Goal: Task Accomplishment & Management: Manage account settings

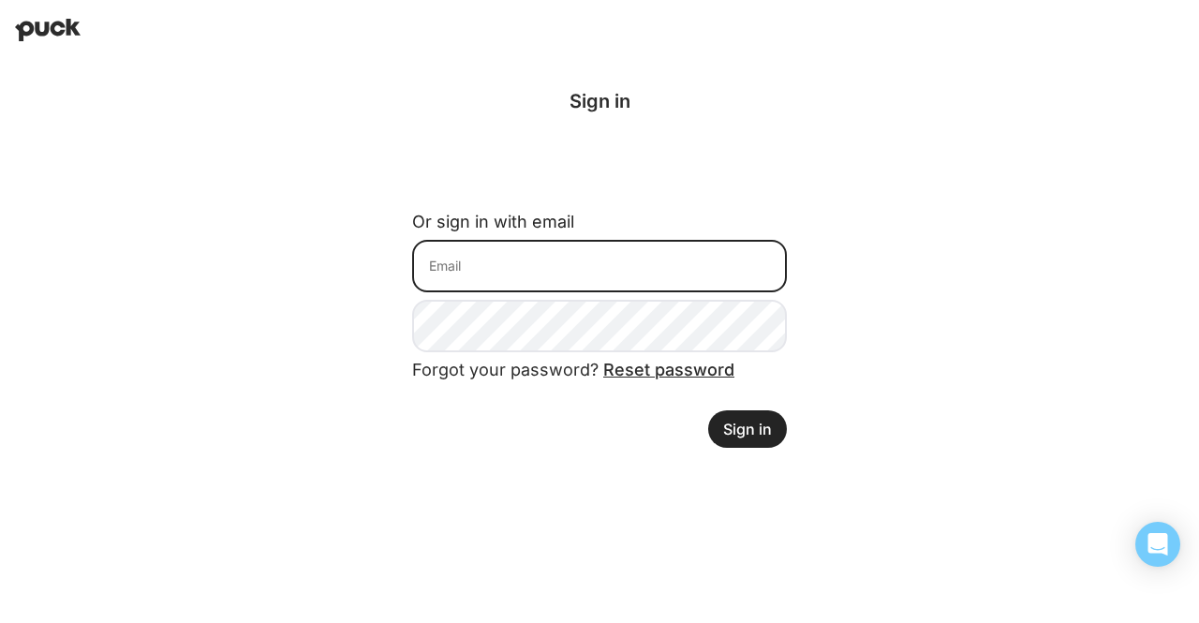
click at [425, 247] on input at bounding box center [599, 266] width 375 height 52
type input "ilana@northbridgeops.com"
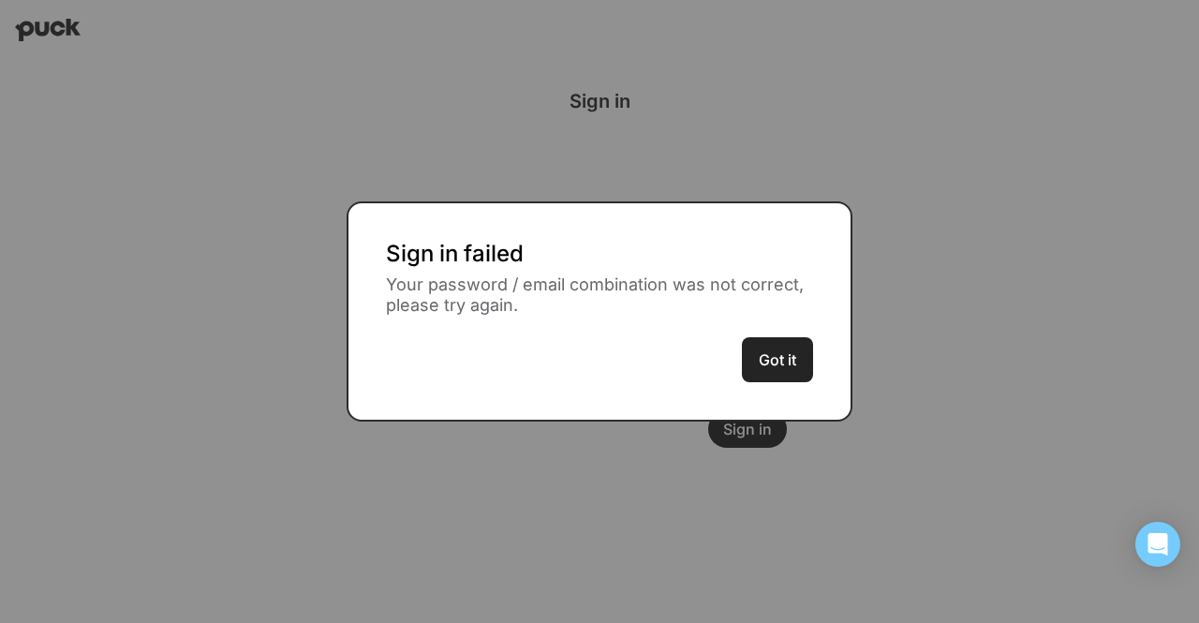
click at [770, 387] on div "Sign in failed Your password / email combination was not correct, please try ag…" at bounding box center [600, 311] width 506 height 221
click at [753, 370] on button "Got it" at bounding box center [777, 359] width 71 height 45
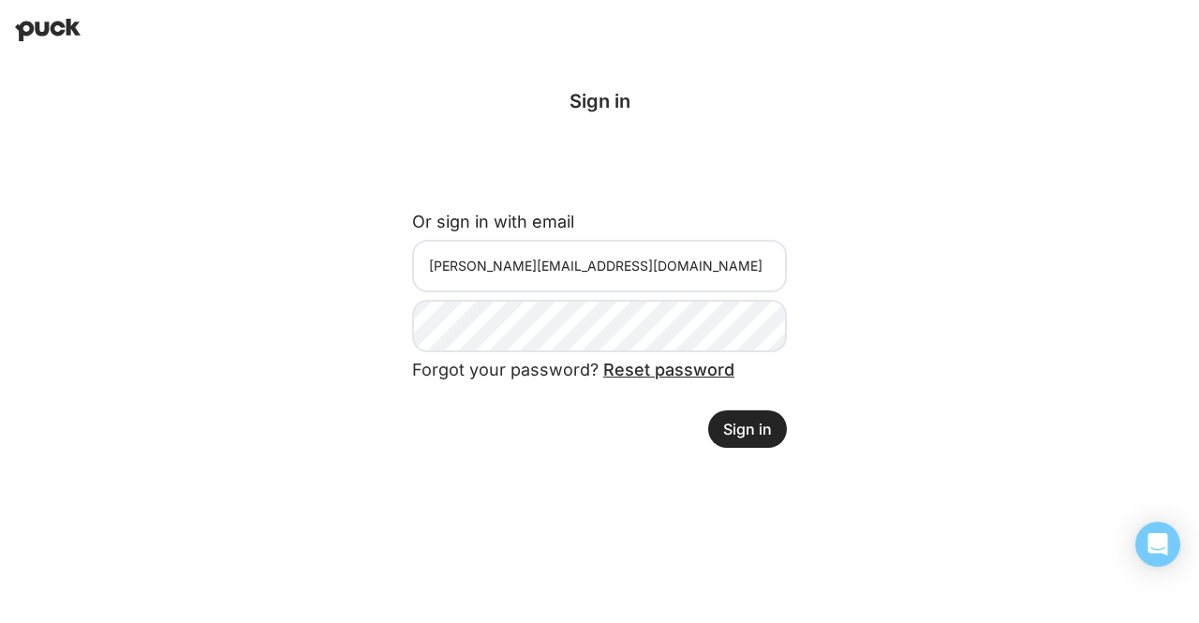
click at [416, 295] on form "Or sign in with email ilana@northbridgeops.com Forgot your password? Reset pass…" at bounding box center [599, 322] width 375 height 251
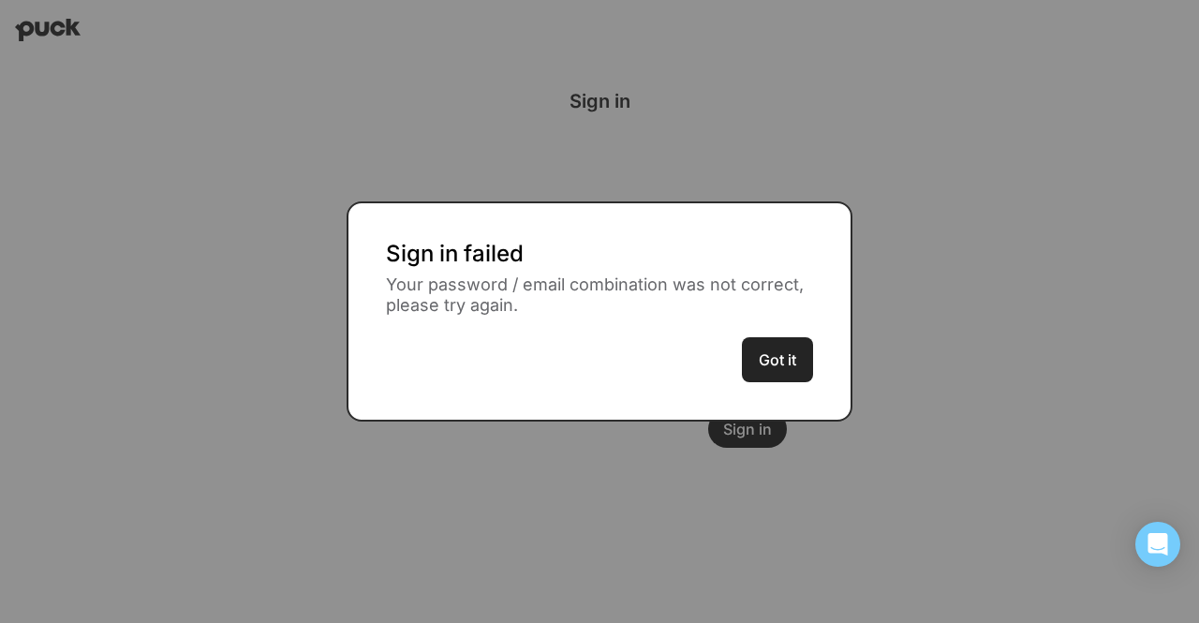
click at [793, 355] on button "Got it" at bounding box center [777, 359] width 71 height 45
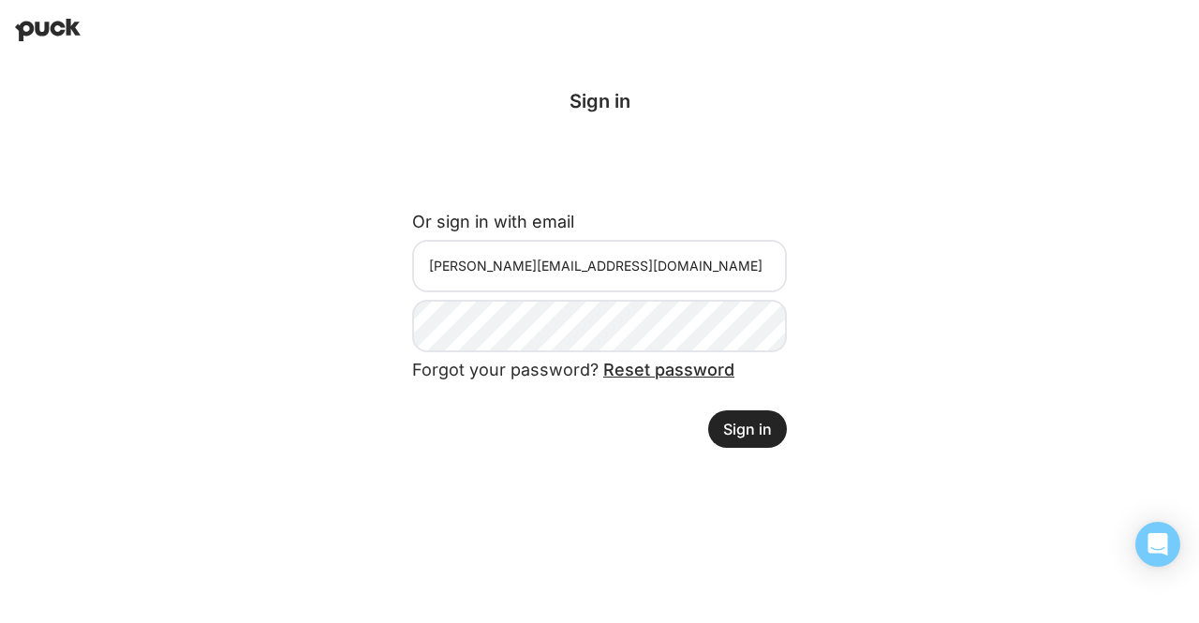
click at [762, 433] on button "Sign in" at bounding box center [747, 428] width 79 height 37
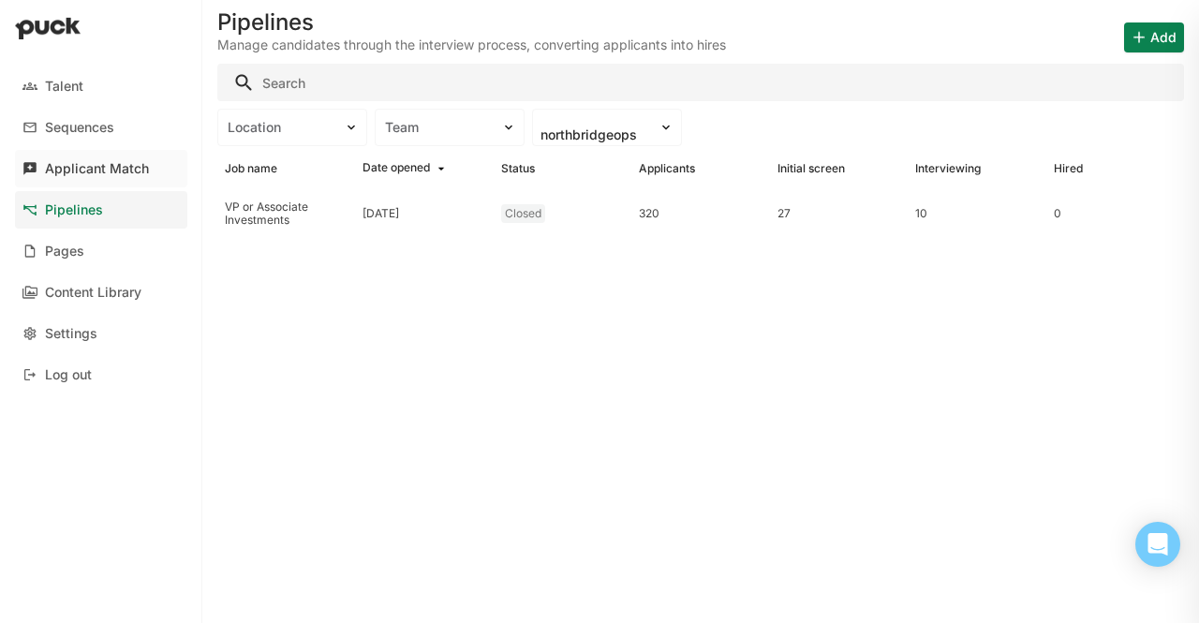
click at [88, 156] on link "Applicant Match" at bounding box center [101, 168] width 172 height 37
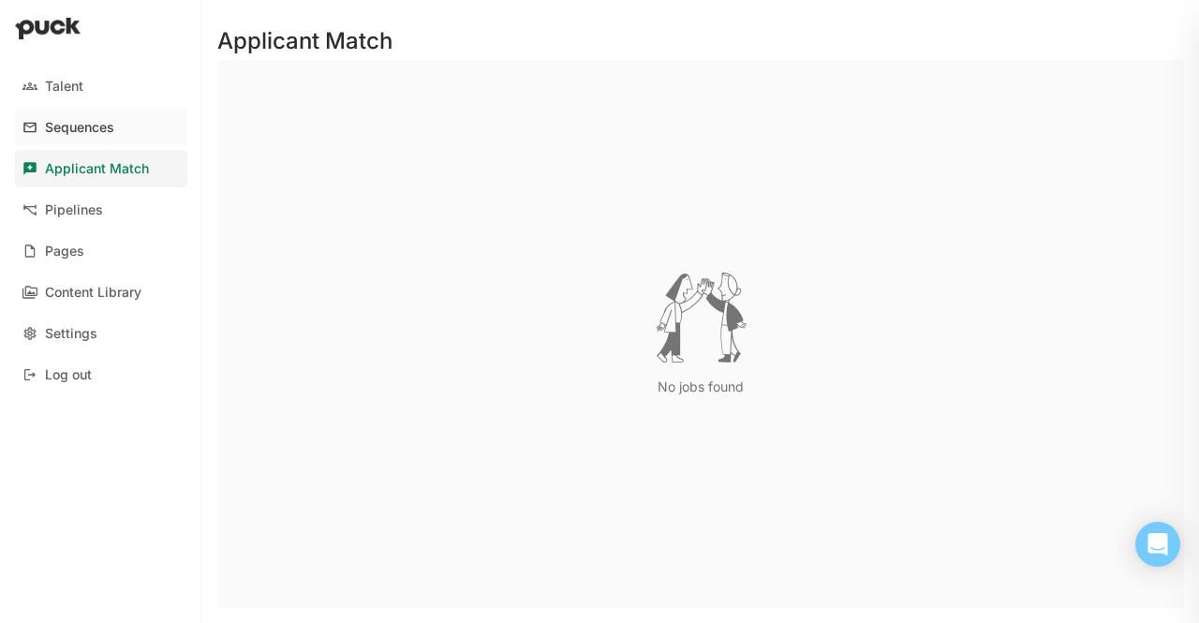
click at [86, 138] on link "Sequences" at bounding box center [101, 127] width 172 height 37
click at [54, 77] on link "Talent" at bounding box center [101, 85] width 172 height 37
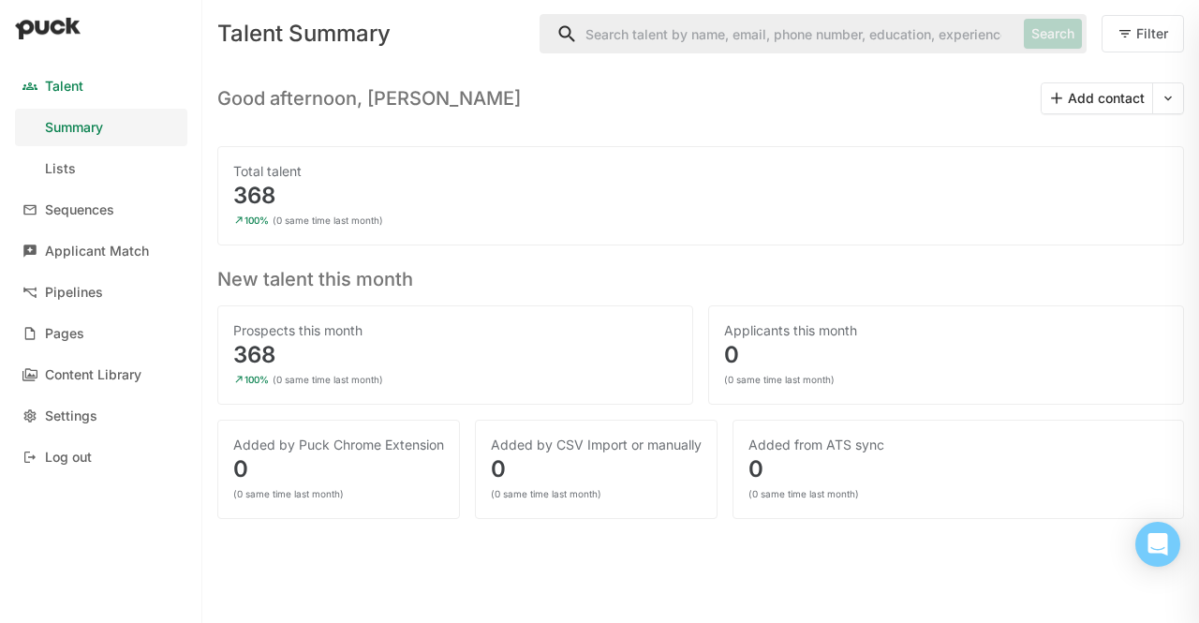
click at [283, 356] on div "368" at bounding box center [455, 355] width 444 height 22
click at [242, 331] on div "Prospects this month" at bounding box center [455, 330] width 444 height 19
click at [76, 262] on link "Applicant Match" at bounding box center [101, 250] width 172 height 37
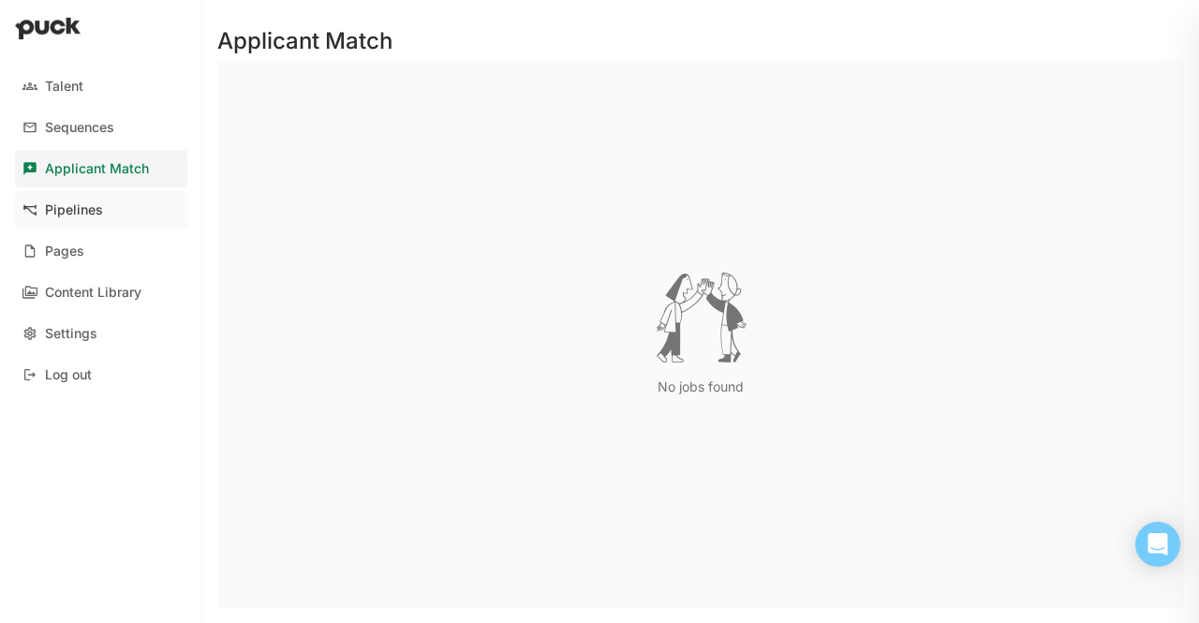
click at [48, 207] on div "Pipelines" at bounding box center [74, 210] width 58 height 16
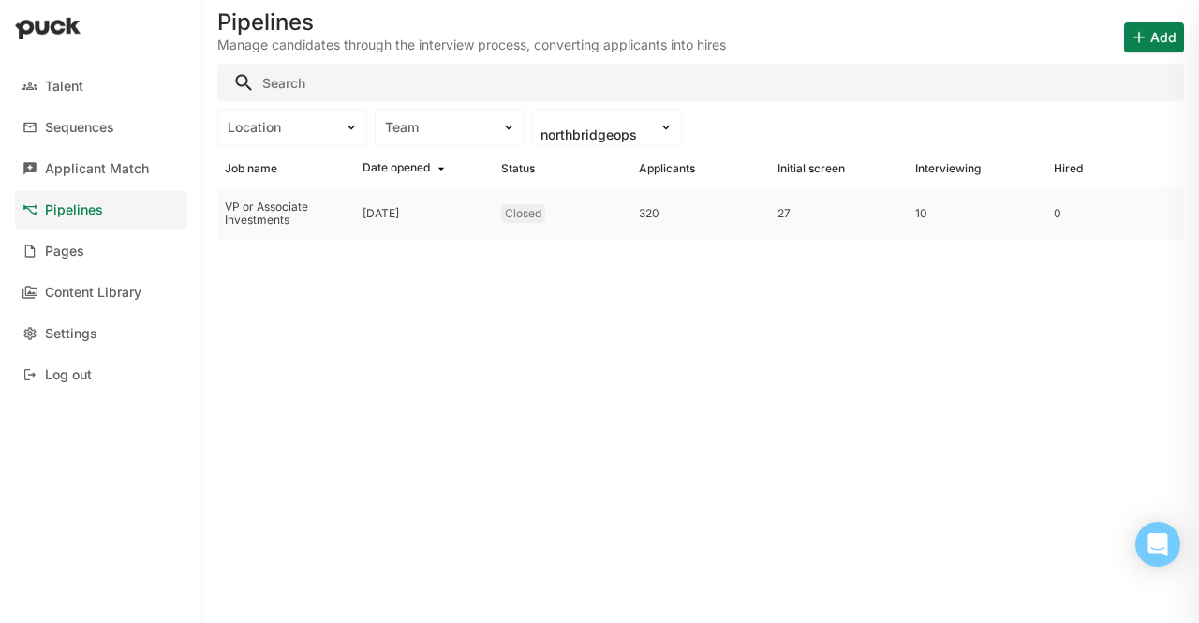
click at [249, 199] on div "VP or Associate Investments" at bounding box center [286, 213] width 138 height 52
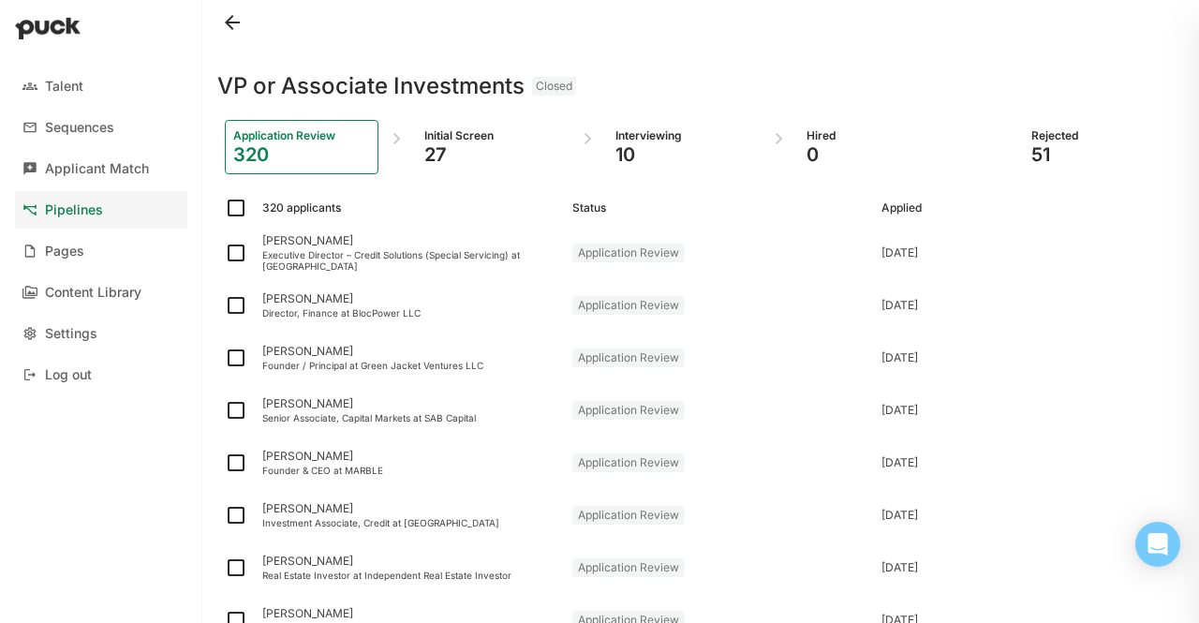
click at [431, 141] on div "Initial Screen" at bounding box center [492, 135] width 137 height 15
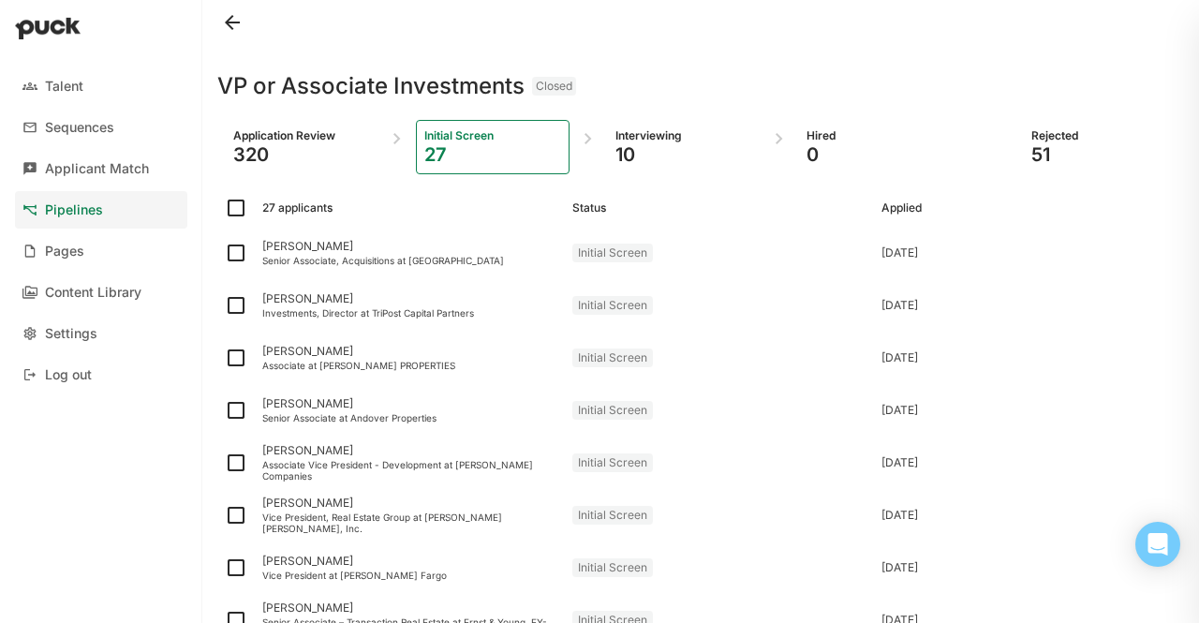
click at [274, 149] on div "320" at bounding box center [301, 154] width 137 height 22
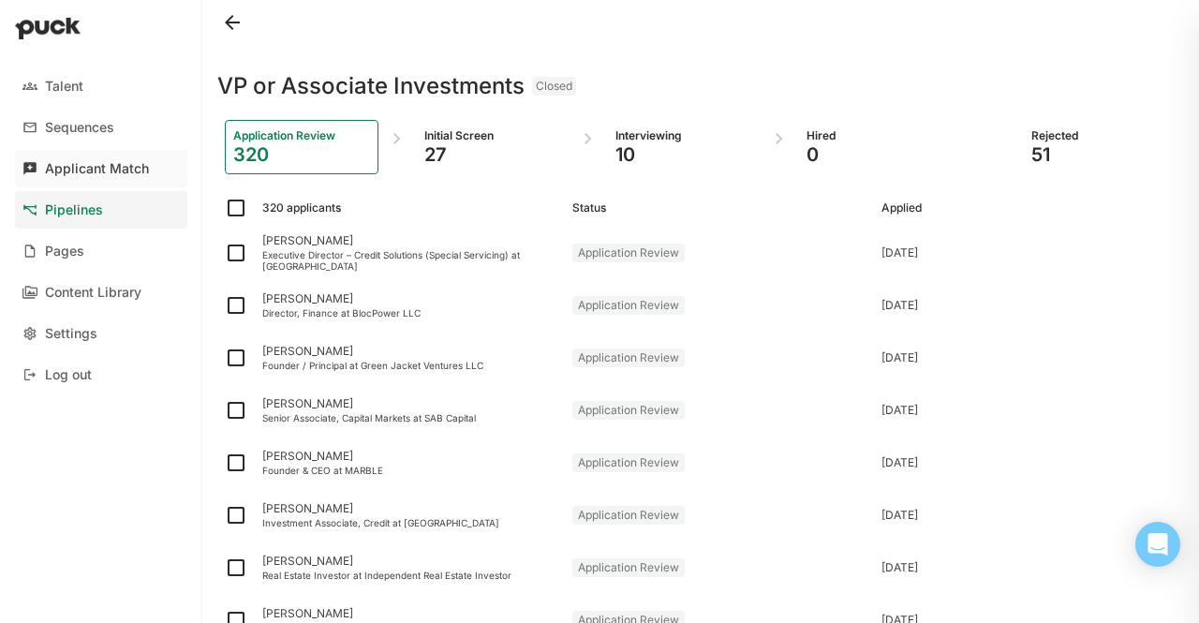
click at [47, 168] on div "Applicant Match" at bounding box center [97, 169] width 104 height 16
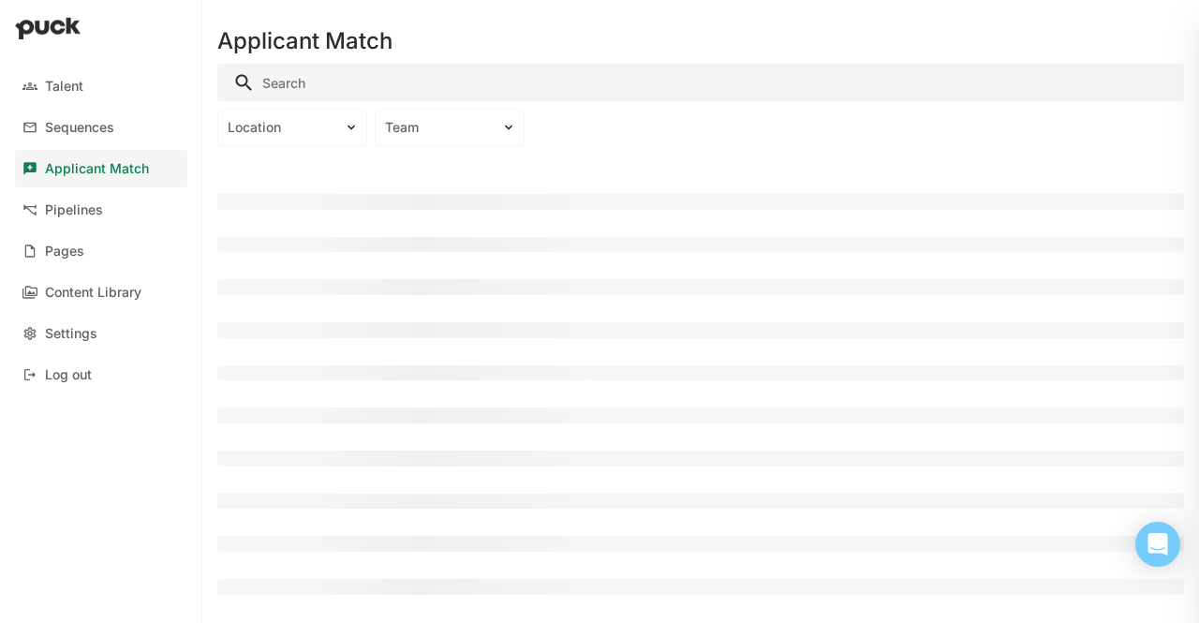
click at [81, 174] on div "Applicant Match" at bounding box center [97, 169] width 104 height 16
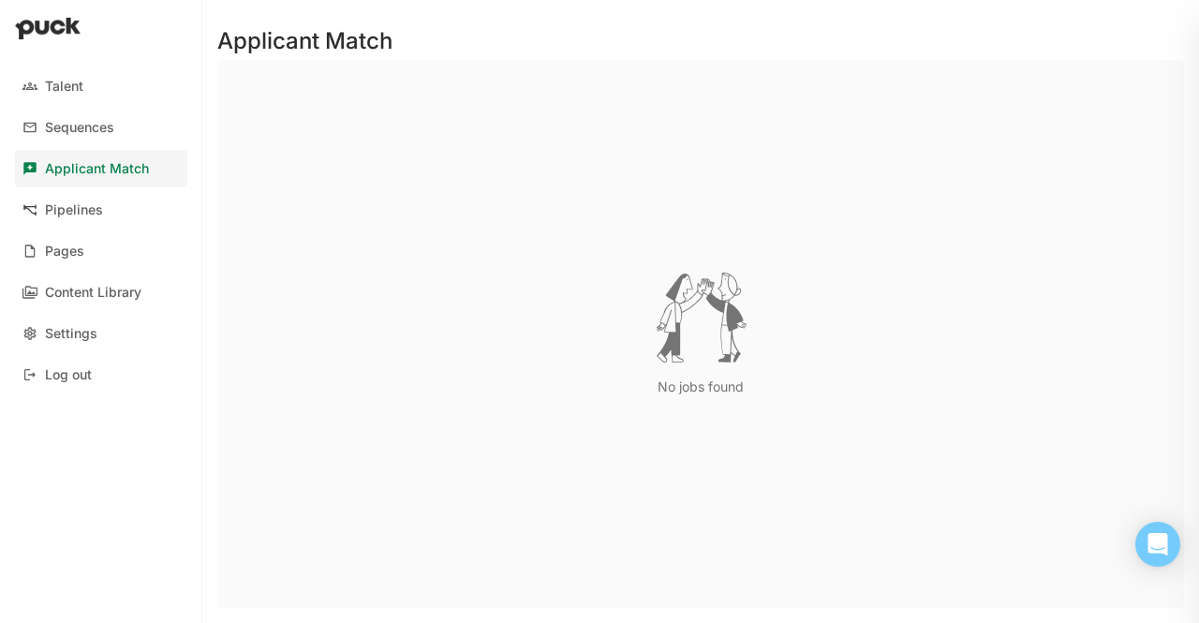
click at [65, 186] on link "Applicant Match" at bounding box center [101, 168] width 172 height 37
click at [73, 132] on div "Sequences" at bounding box center [79, 128] width 69 height 16
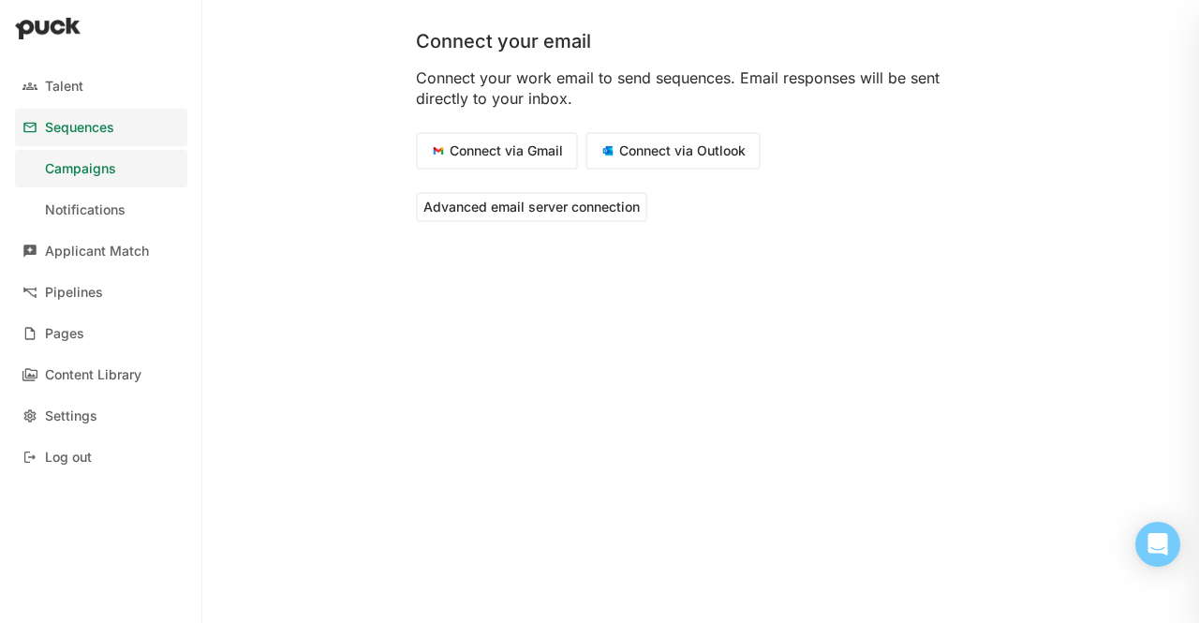
click at [95, 167] on div "Campaigns" at bounding box center [80, 169] width 71 height 16
click at [93, 188] on div "Talent Sequences Campaigns Notifications Applicant Match Pipelines Pages Conten…" at bounding box center [101, 271] width 202 height 423
click at [92, 229] on div "Talent Sequences Campaigns Notifications Applicant Match Pipelines Pages Conten…" at bounding box center [101, 271] width 202 height 423
click at [97, 268] on link "Applicant Match" at bounding box center [101, 250] width 172 height 37
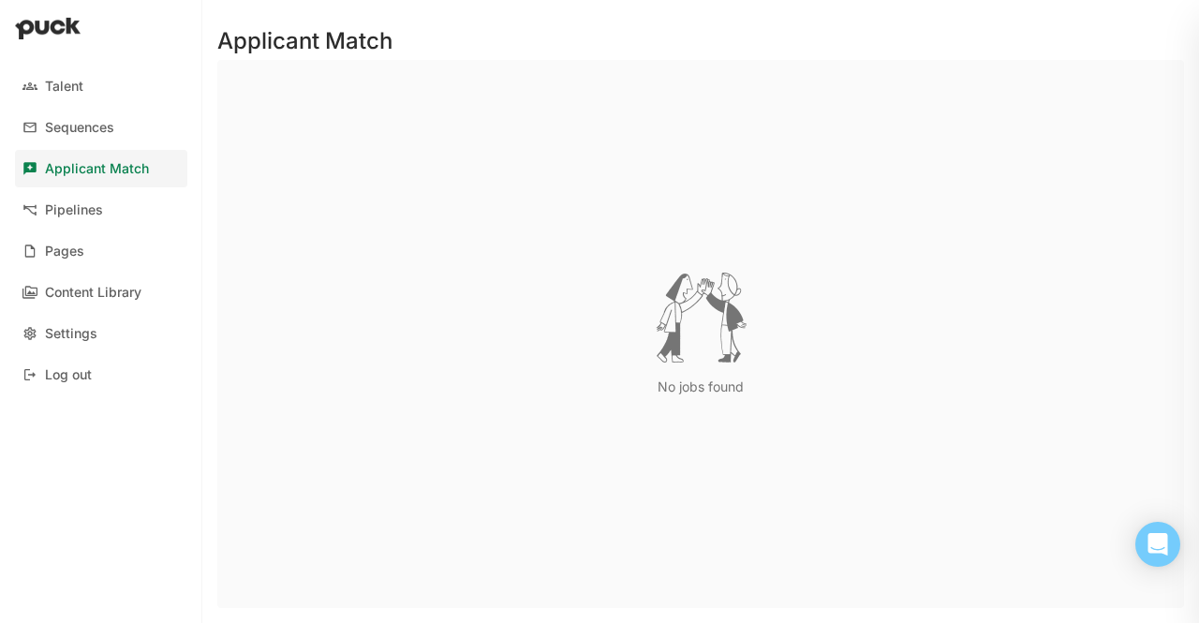
click at [70, 190] on div "Talent Sequences Applicant Match Pipelines Pages Content Library Settings Log o…" at bounding box center [101, 230] width 202 height 341
click at [65, 226] on link "Pipelines" at bounding box center [101, 209] width 172 height 37
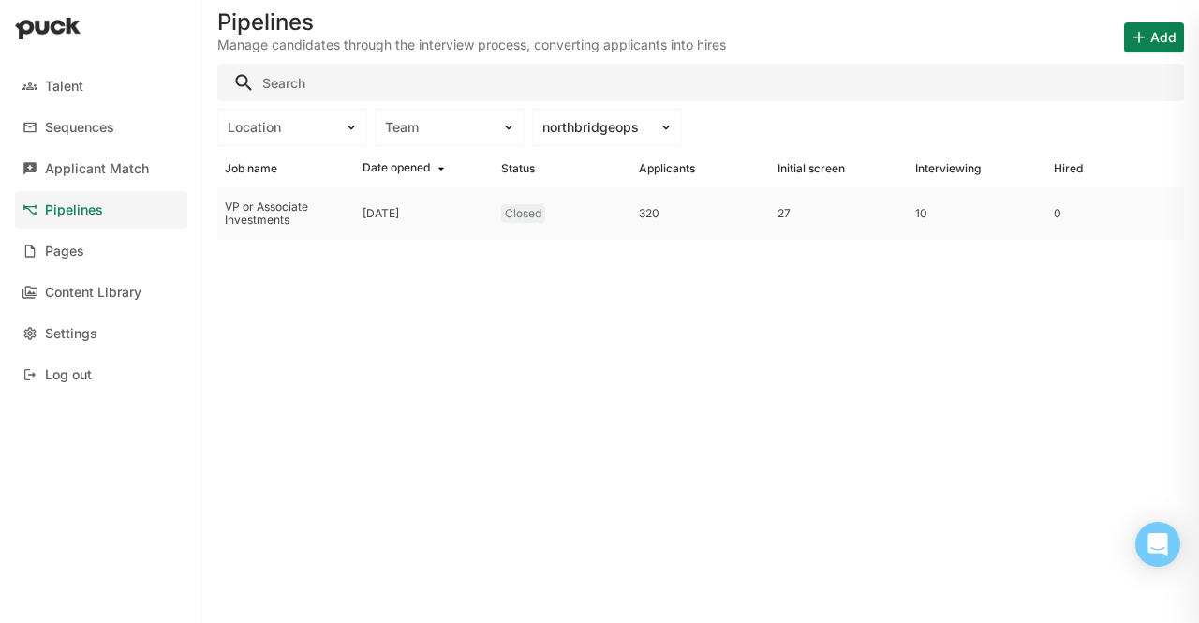
click at [262, 198] on div "VP or Associate Investments" at bounding box center [286, 213] width 138 height 52
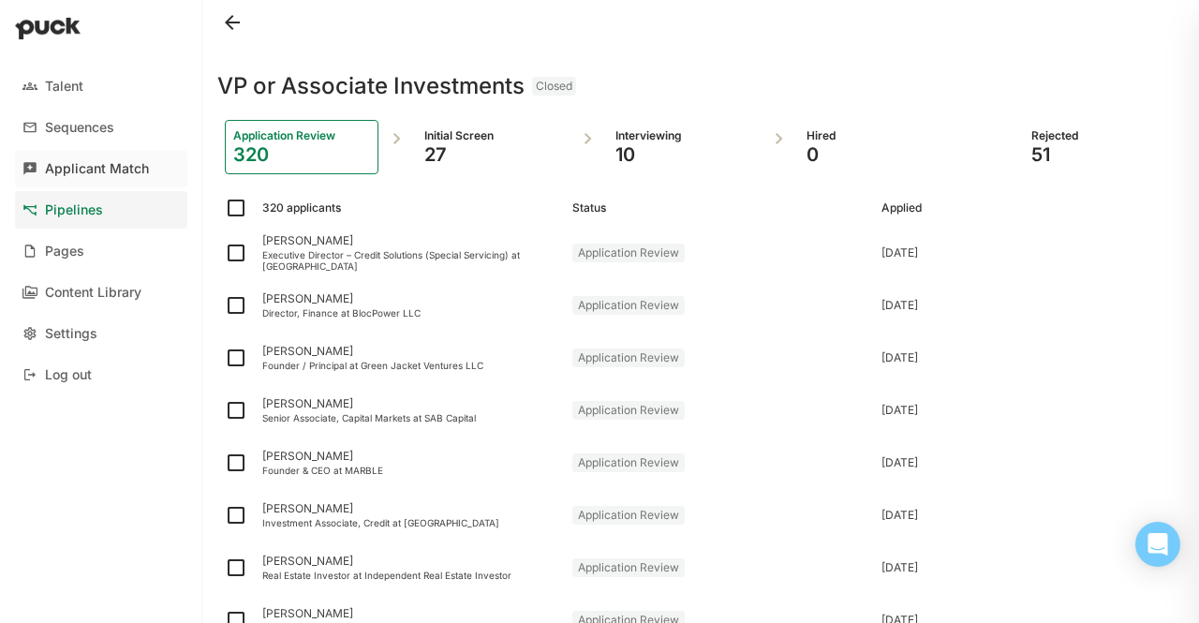
click at [63, 151] on link "Applicant Match" at bounding box center [101, 168] width 172 height 37
